Goal: Task Accomplishment & Management: Use online tool/utility

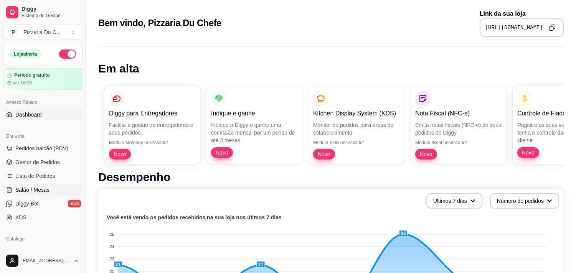
click at [43, 191] on span "Salão / Mesas" at bounding box center [32, 190] width 34 height 8
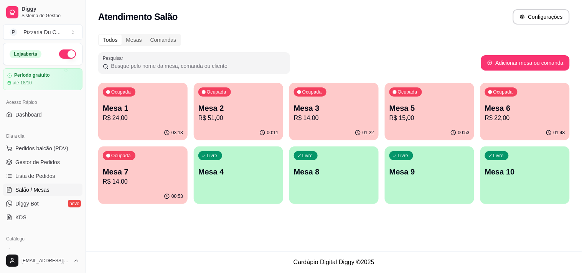
click at [309, 111] on p "Mesa 3" at bounding box center [334, 108] width 80 height 11
click at [492, 97] on div "Ocupada Mesa 6 R$ 22,00" at bounding box center [524, 104] width 89 height 43
click at [429, 105] on p "Mesa 5" at bounding box center [429, 108] width 80 height 11
click at [174, 177] on p "R$ 14,00" at bounding box center [143, 181] width 80 height 9
click at [261, 116] on p "R$ 51,00" at bounding box center [238, 118] width 80 height 9
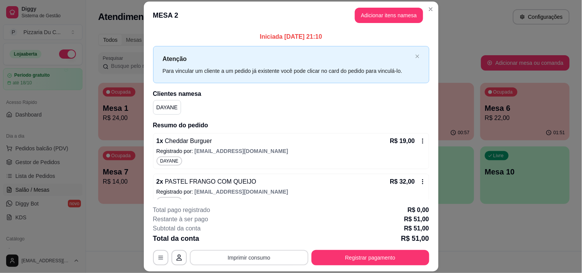
click at [251, 256] on button "Imprimir consumo" at bounding box center [249, 257] width 119 height 15
click at [251, 237] on button "IMPRESSORA" at bounding box center [248, 240] width 54 height 12
click at [361, 259] on button "Registrar pagamento" at bounding box center [371, 257] width 118 height 15
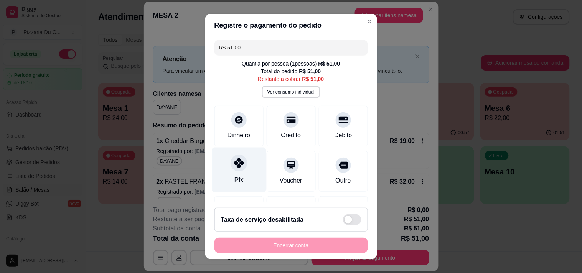
click at [229, 174] on div "Pix" at bounding box center [239, 169] width 54 height 45
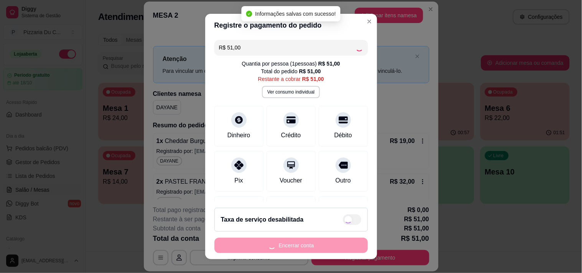
type input "R$ 0,00"
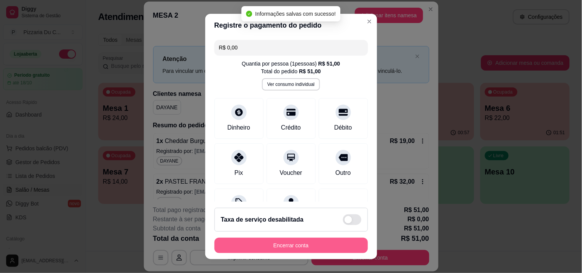
click at [264, 248] on button "Encerrar conta" at bounding box center [290, 245] width 153 height 15
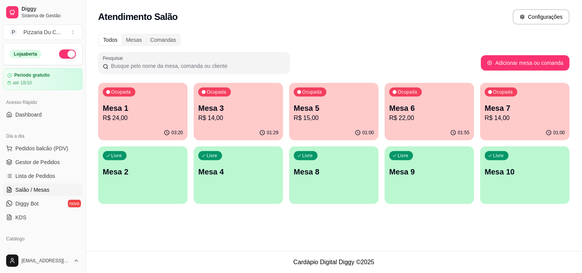
click at [294, 114] on p "R$ 15,00" at bounding box center [334, 118] width 80 height 9
click at [256, 114] on p "R$ 14,00" at bounding box center [238, 118] width 80 height 9
click at [243, 118] on p "R$ 14,00" at bounding box center [238, 118] width 80 height 9
click at [453, 124] on div "Ocupada Mesa 6 R$ 22,00" at bounding box center [429, 104] width 89 height 43
click at [501, 128] on div "01:42" at bounding box center [524, 132] width 89 height 15
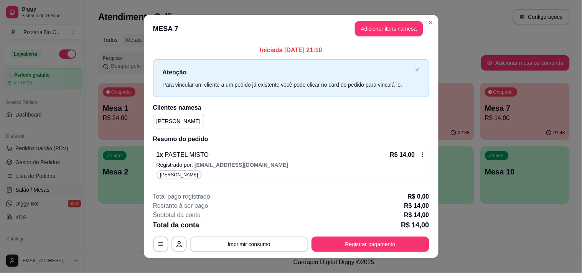
click at [421, 24] on header "MESA 7 Adicionar itens na mesa" at bounding box center [291, 29] width 295 height 28
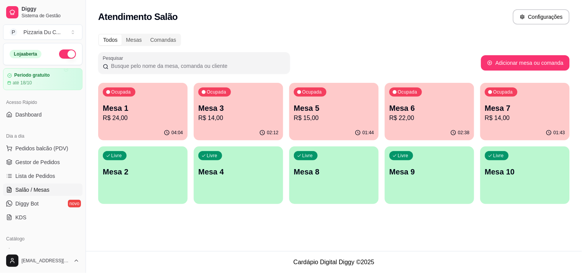
click at [254, 116] on p "R$ 14,00" at bounding box center [238, 118] width 80 height 9
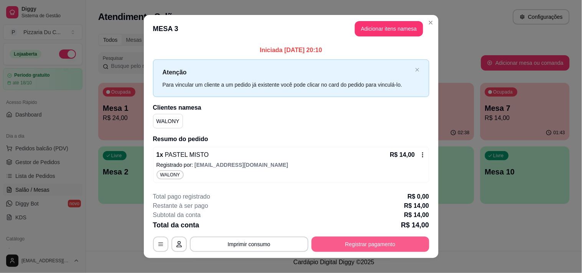
click at [340, 241] on button "Registrar pagamento" at bounding box center [371, 244] width 118 height 15
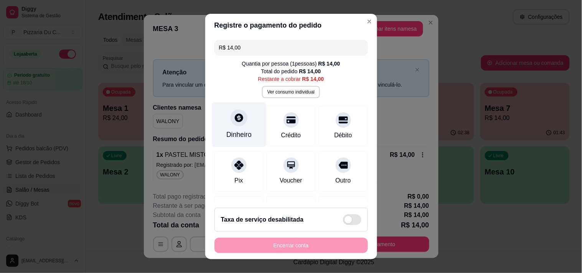
click at [237, 127] on div "Dinheiro" at bounding box center [239, 124] width 54 height 45
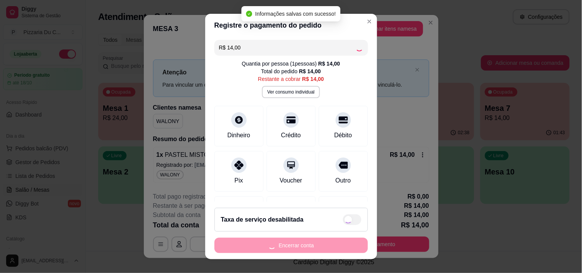
type input "R$ 0,00"
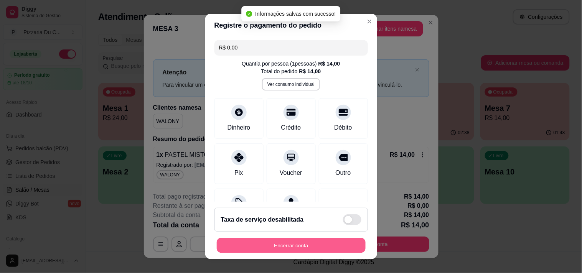
click at [323, 246] on button "Encerrar conta" at bounding box center [291, 245] width 149 height 15
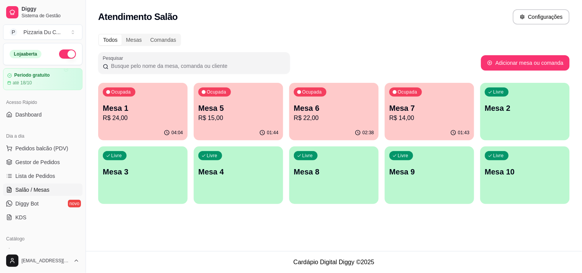
click at [175, 120] on p "R$ 24,00" at bounding box center [143, 118] width 80 height 9
click at [167, 115] on p "R$ 24,00" at bounding box center [143, 118] width 80 height 9
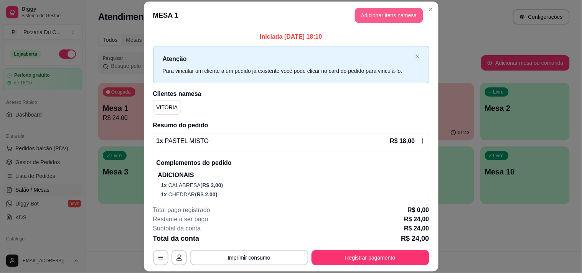
click at [386, 16] on button "Adicionar itens na mesa" at bounding box center [389, 15] width 68 height 15
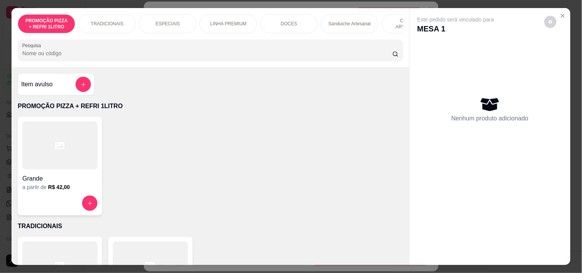
click at [168, 27] on div "ESPECIAIS" at bounding box center [168, 23] width 58 height 19
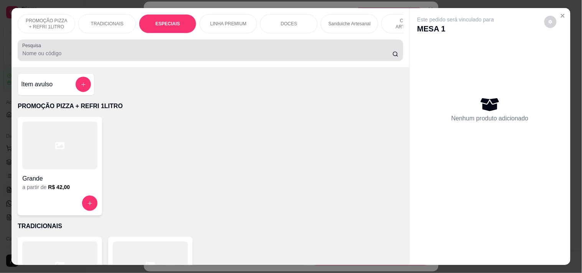
scroll to position [20, 0]
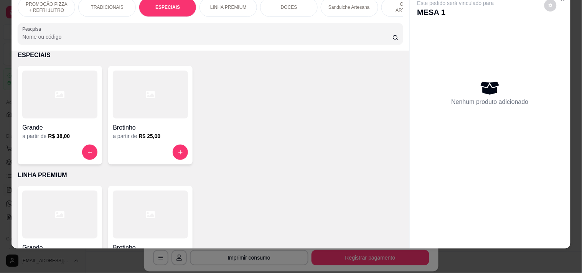
click at [91, 145] on div at bounding box center [59, 152] width 75 height 15
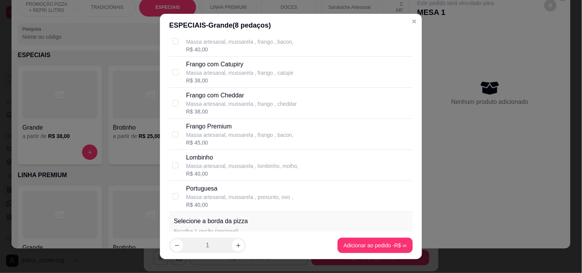
scroll to position [554, 0]
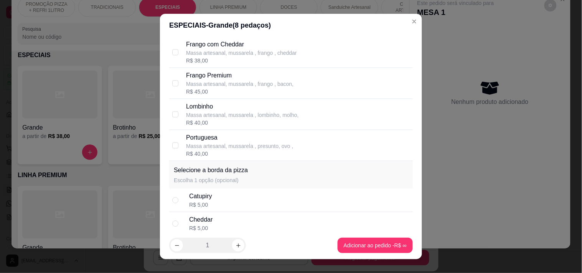
click at [218, 143] on p "Massa artesanal, mussarela , presunto, ovo ," at bounding box center [239, 146] width 107 height 8
checkbox input "true"
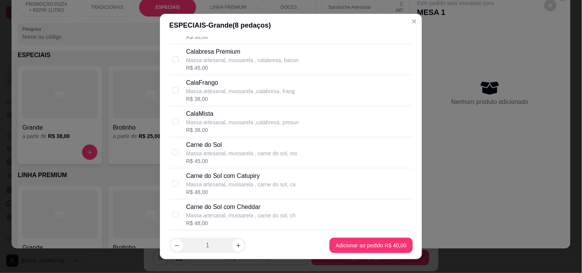
scroll to position [256, 0]
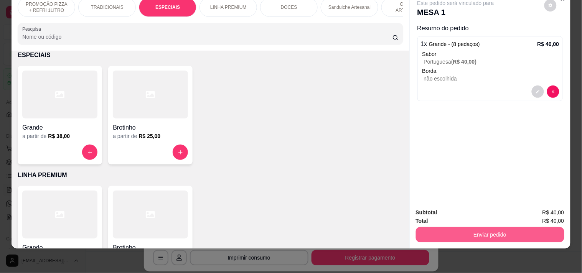
click at [455, 227] on button "Enviar pedido" at bounding box center [490, 234] width 148 height 15
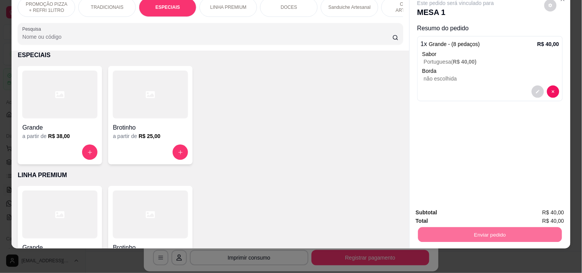
click at [538, 208] on button "Enviar pedido" at bounding box center [544, 209] width 43 height 15
